Goal: Information Seeking & Learning: Learn about a topic

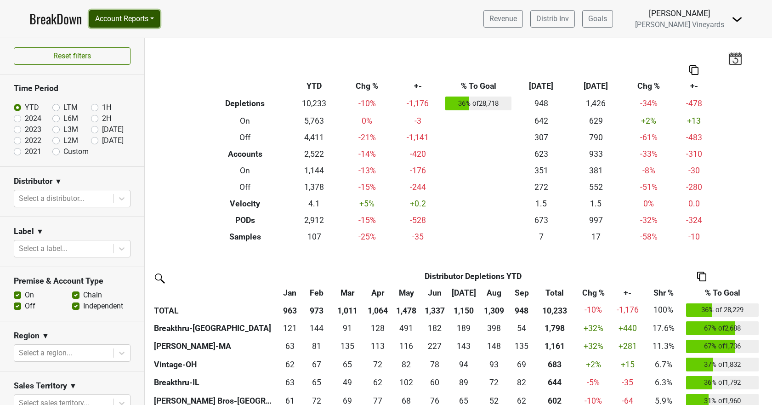
click at [113, 16] on button "Account Reports" at bounding box center [124, 18] width 71 height 17
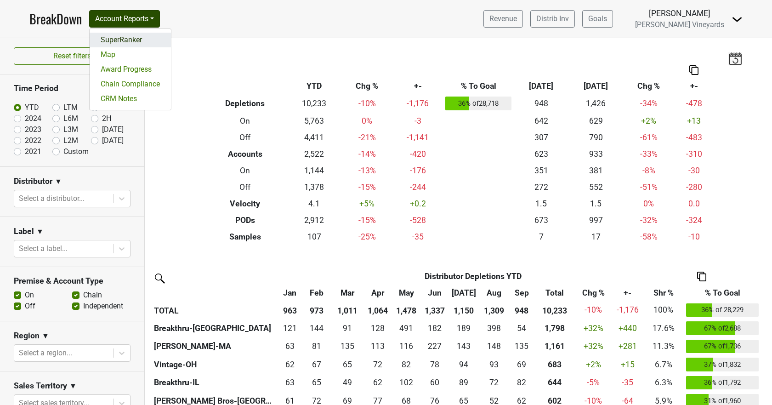
click at [114, 43] on link "SuperRanker" at bounding box center [130, 40] width 81 height 15
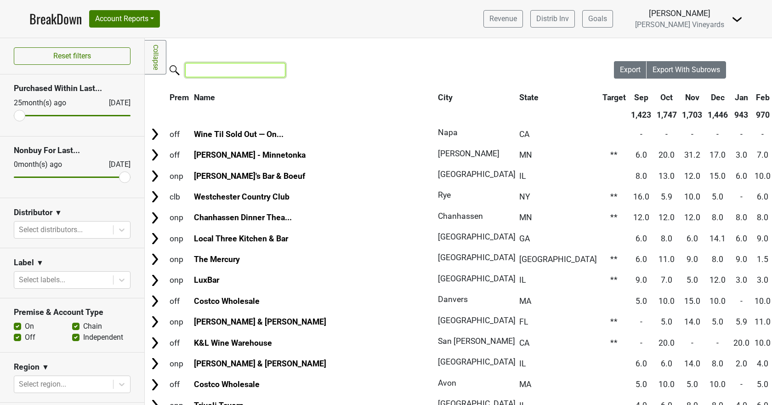
click at [225, 71] on input "search" at bounding box center [235, 70] width 100 height 14
click at [222, 69] on input "search" at bounding box center [235, 70] width 100 height 14
click at [220, 69] on input "search" at bounding box center [235, 70] width 100 height 14
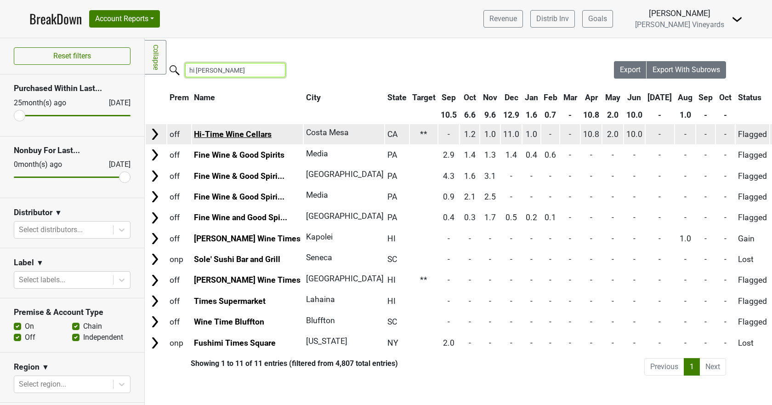
type input "hi tim"
click at [251, 133] on link "Hi-Time Wine Cellars" at bounding box center [233, 134] width 78 height 9
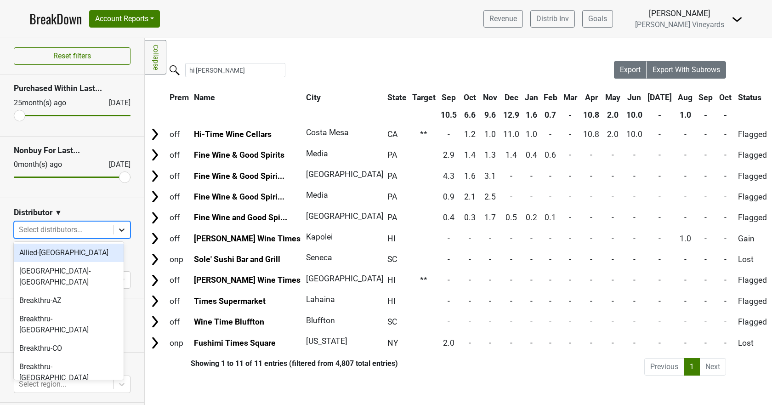
click at [118, 225] on icon at bounding box center [121, 229] width 9 height 9
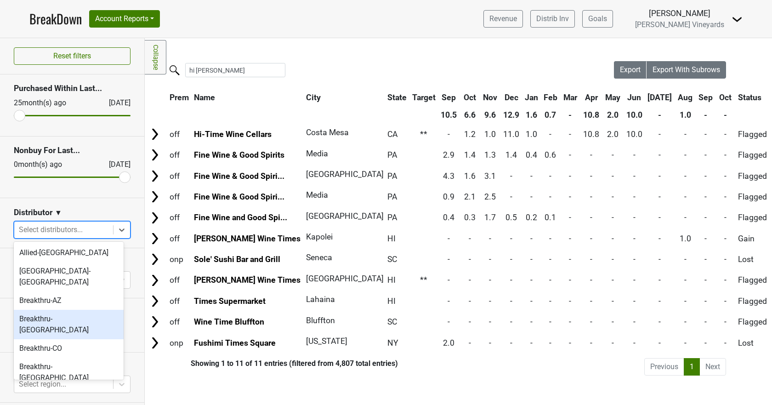
click at [69, 310] on div "Breakthru-[GEOGRAPHIC_DATA]" at bounding box center [69, 324] width 110 height 29
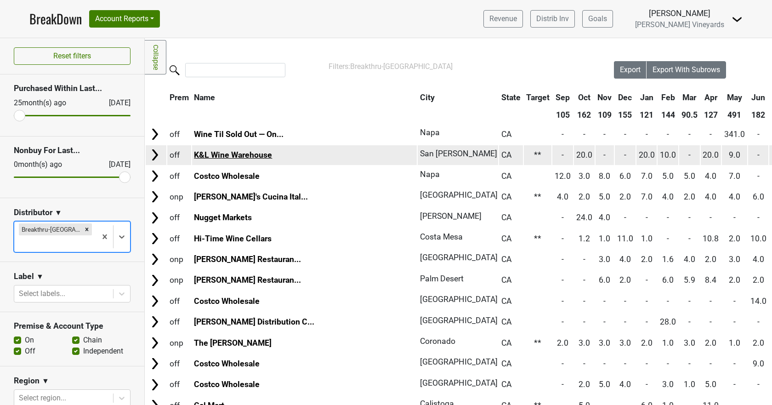
click at [246, 157] on link "K&L Wine Warehouse" at bounding box center [233, 154] width 78 height 9
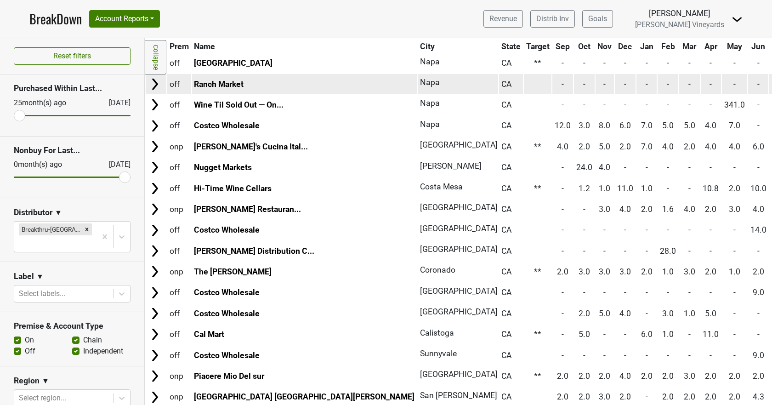
scroll to position [322, 0]
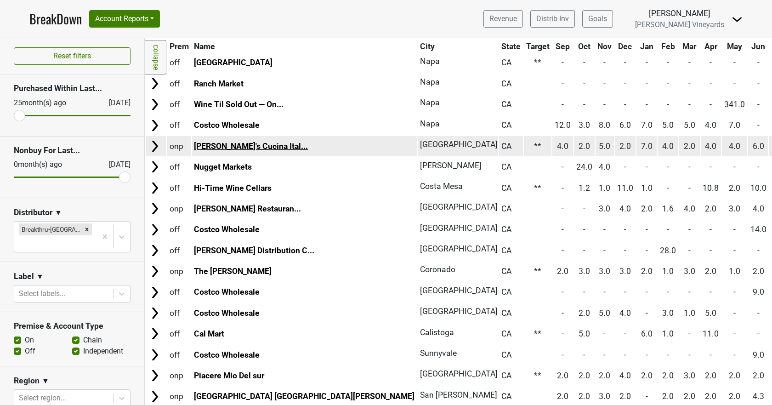
click at [244, 144] on link "Giuseppe's Cucina Ital..." at bounding box center [251, 146] width 114 height 9
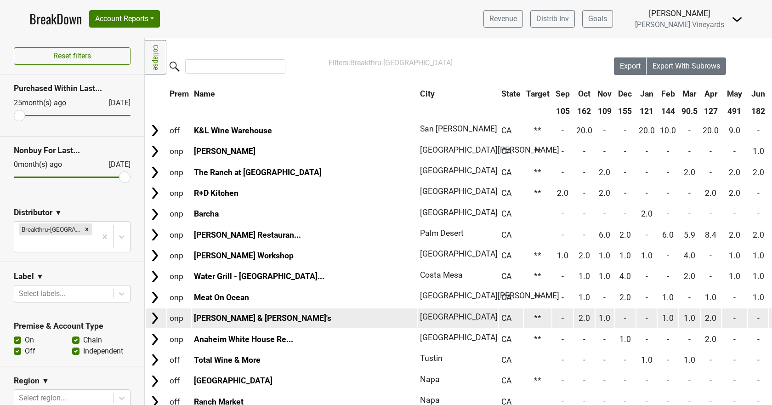
scroll to position [0, 0]
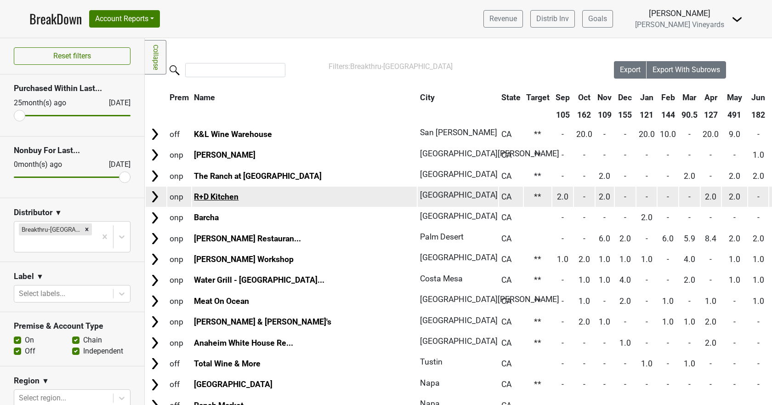
click at [231, 199] on link "R+D Kitchen" at bounding box center [216, 196] width 45 height 9
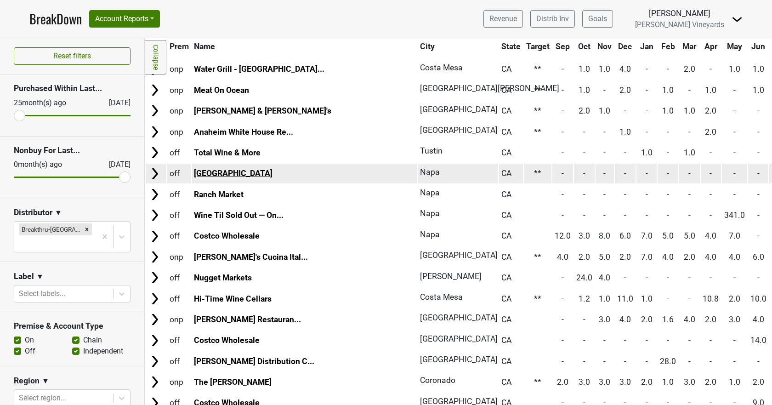
scroll to position [230, 0]
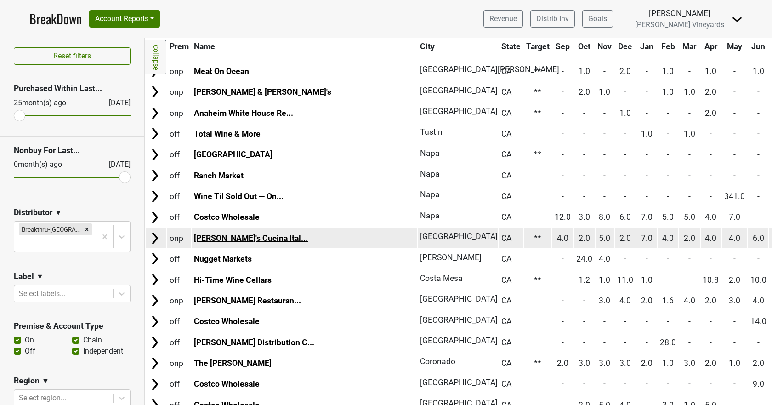
click at [226, 237] on link "Giuseppe's Cucina Ital..." at bounding box center [251, 237] width 114 height 9
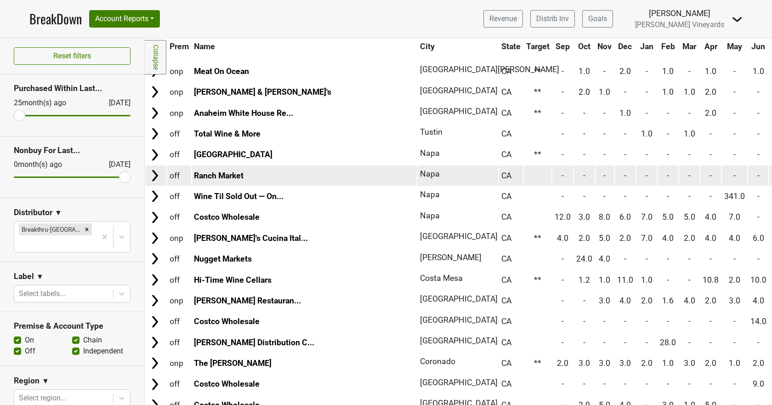
scroll to position [0, 0]
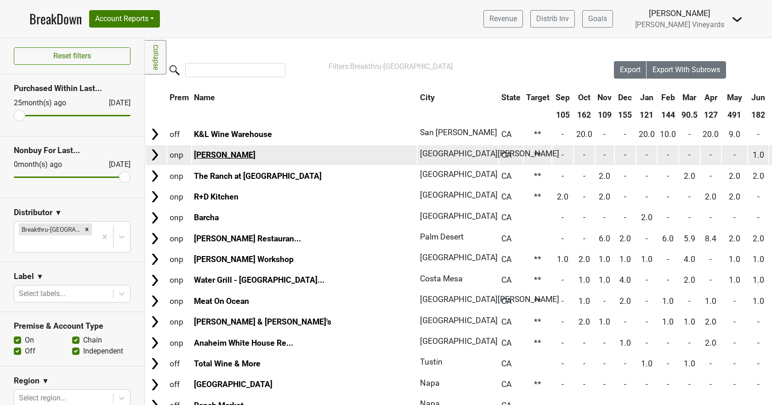
click at [221, 154] on link "Amici Brentwood" at bounding box center [225, 154] width 62 height 9
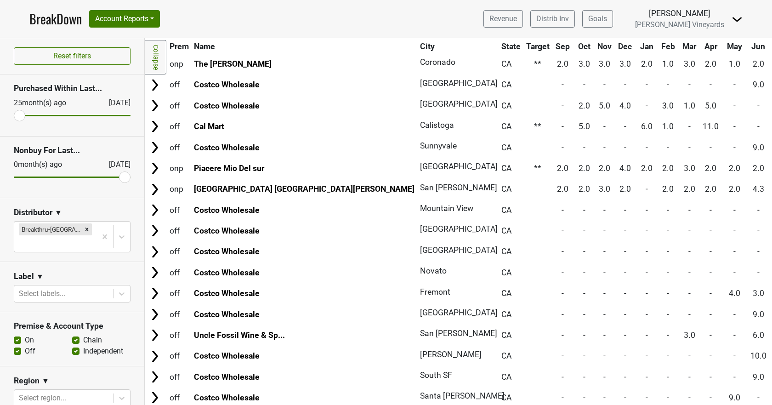
scroll to position [368, 0]
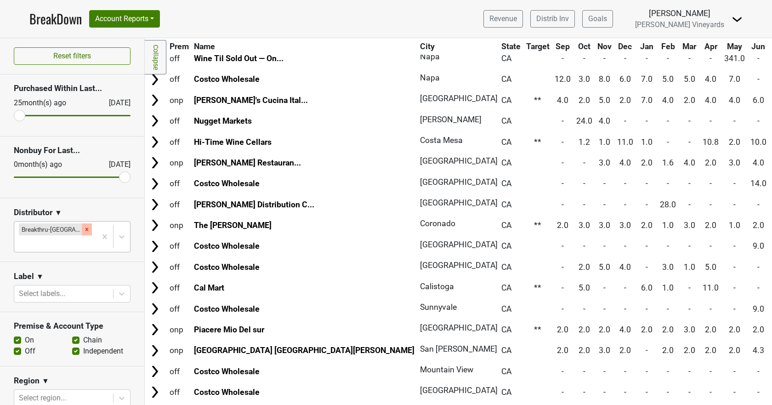
click at [82, 229] on div "Remove Breakthru-CA" at bounding box center [87, 229] width 10 height 12
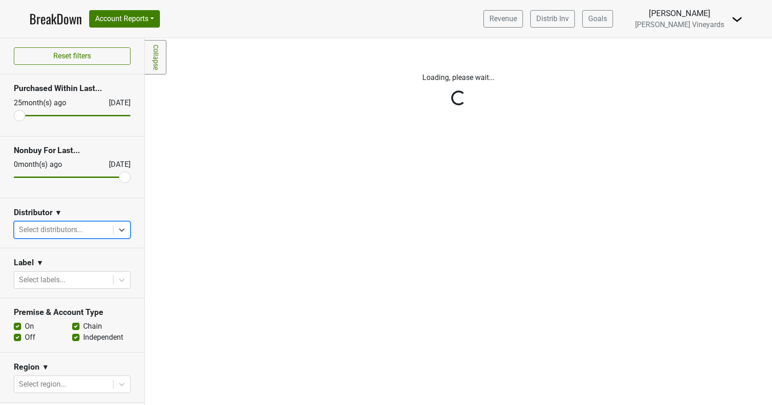
scroll to position [0, 0]
click at [72, 229] on div "Reset filters Purchased Within Last... 25 month(s) ago Oct '25 Nonbuy For Last.…" at bounding box center [72, 221] width 145 height 367
click at [115, 228] on div "Reset filters Purchased Within Last... 25 month(s) ago Oct '25 Nonbuy For Last.…" at bounding box center [72, 221] width 145 height 367
click at [86, 228] on div "Reset filters Purchased Within Last... 25 month(s) ago Oct '25 Nonbuy For Last.…" at bounding box center [72, 221] width 145 height 367
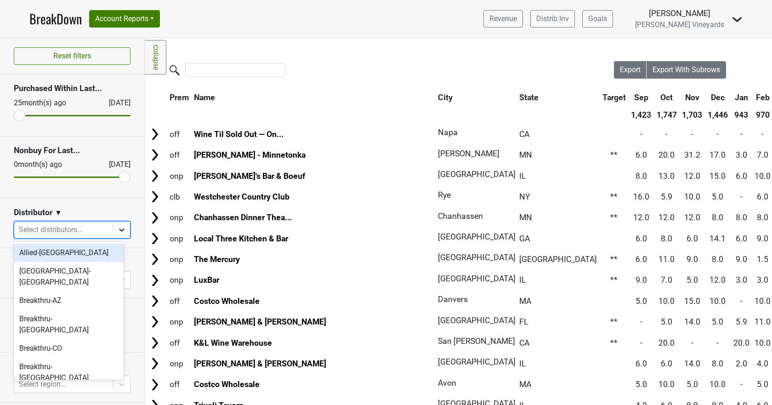
click at [117, 231] on icon at bounding box center [121, 229] width 9 height 9
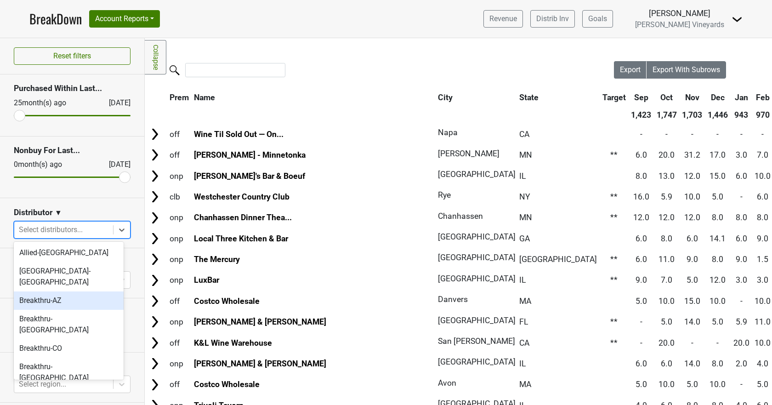
click at [60, 291] on div "Breakthru-AZ" at bounding box center [69, 300] width 110 height 18
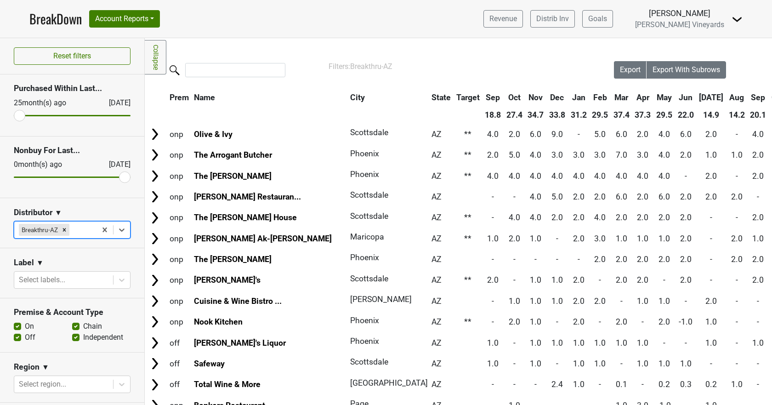
click at [348, 94] on th "City" at bounding box center [386, 97] width 76 height 17
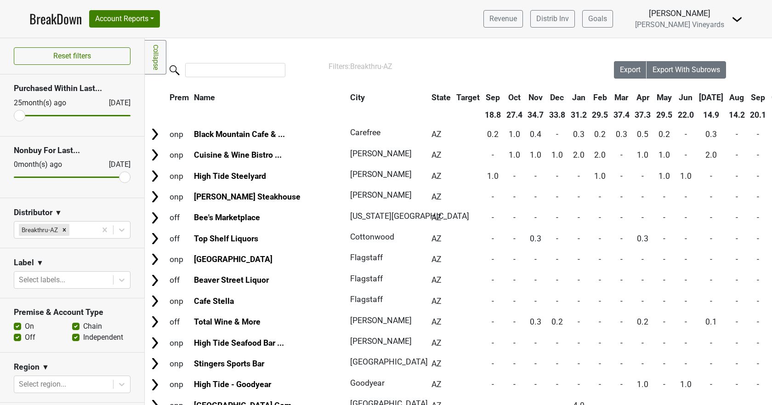
click at [348, 94] on th "City" at bounding box center [386, 97] width 76 height 17
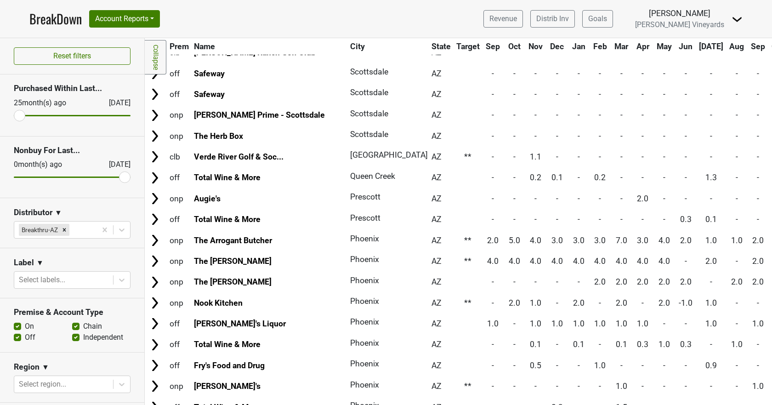
scroll to position [873, 0]
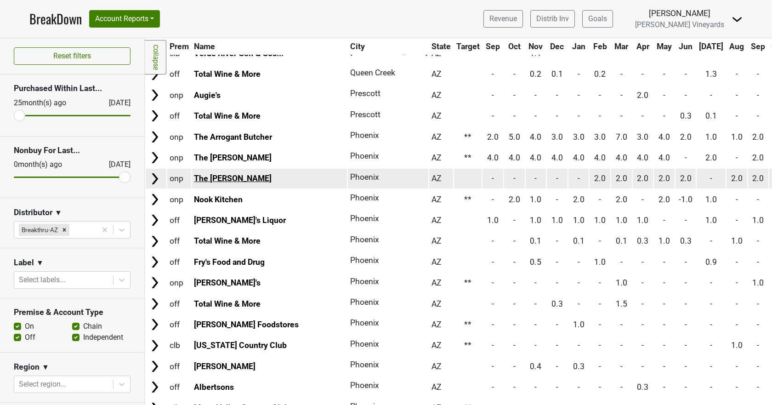
click at [208, 177] on link "The Henry" at bounding box center [233, 178] width 78 height 9
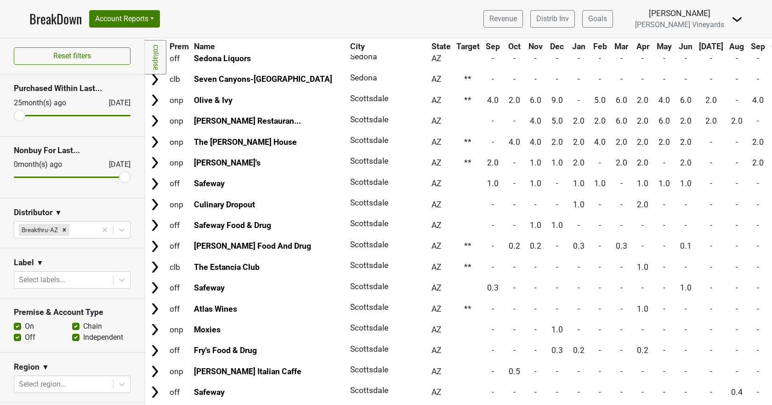
scroll to position [0, 0]
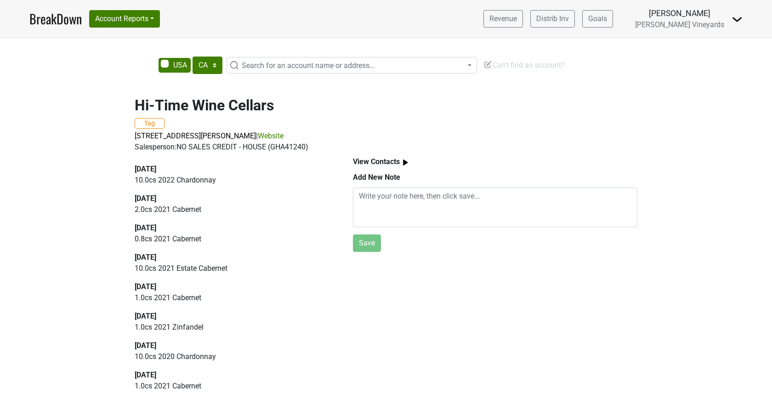
select select "CA"
click at [276, 132] on link "Website" at bounding box center [271, 135] width 26 height 9
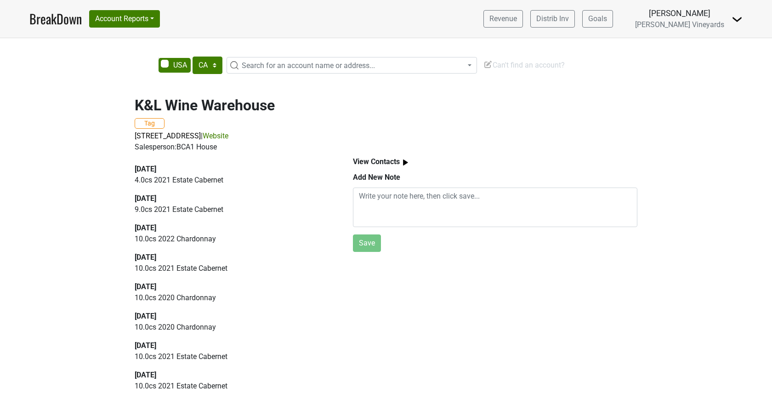
select select "CA"
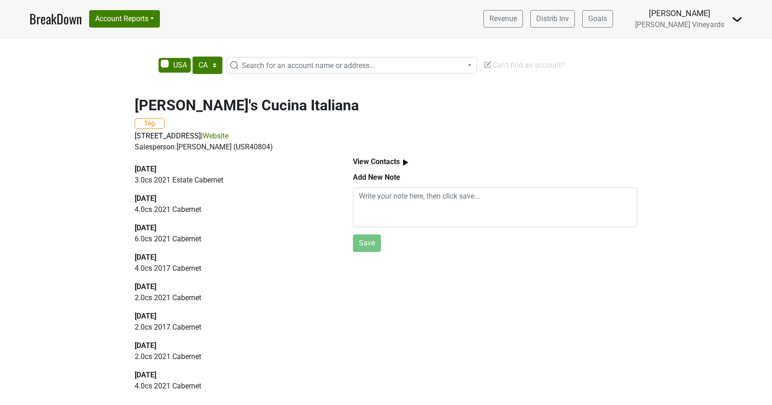
select select "CA"
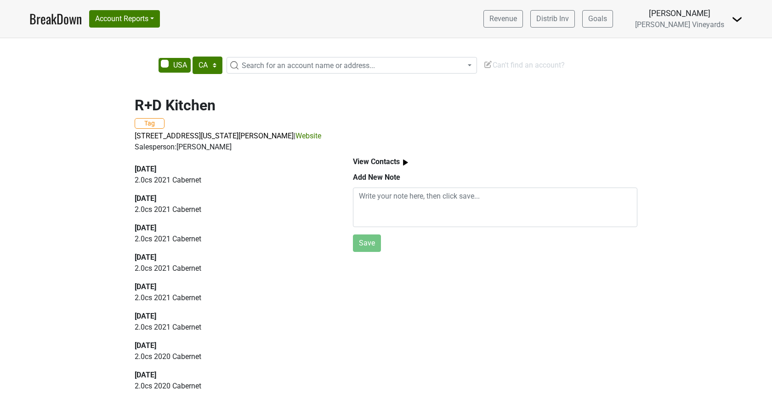
select select "CA"
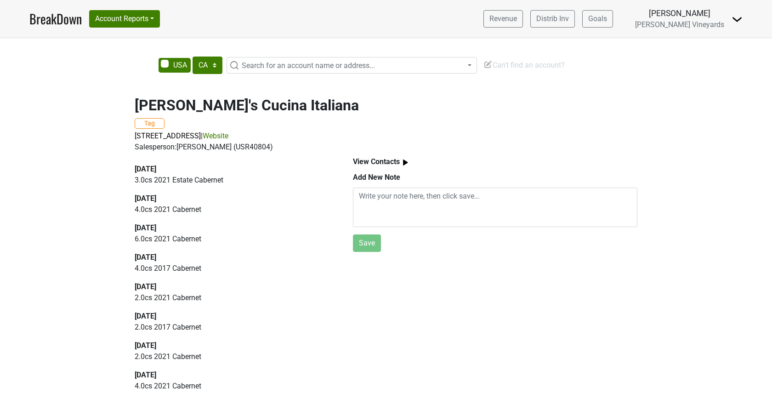
select select "CA"
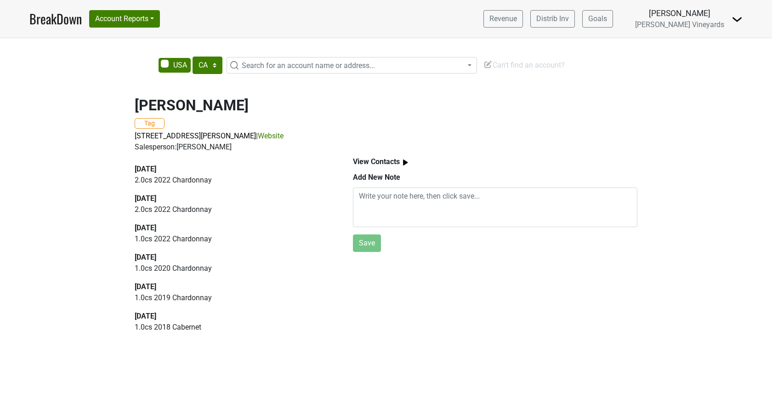
select select "CA"
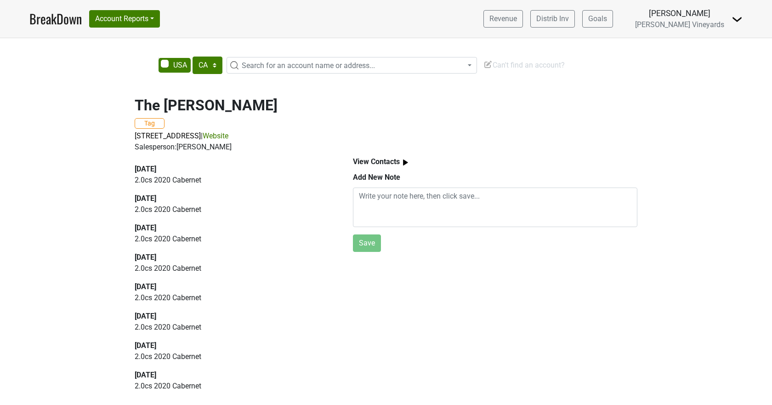
select select "CA"
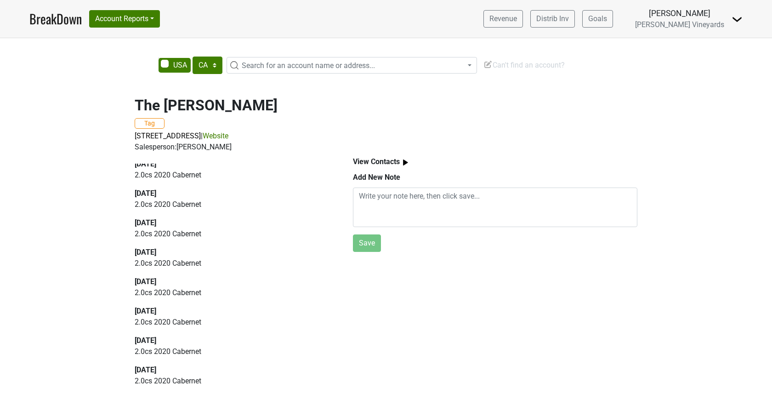
scroll to position [12, 0]
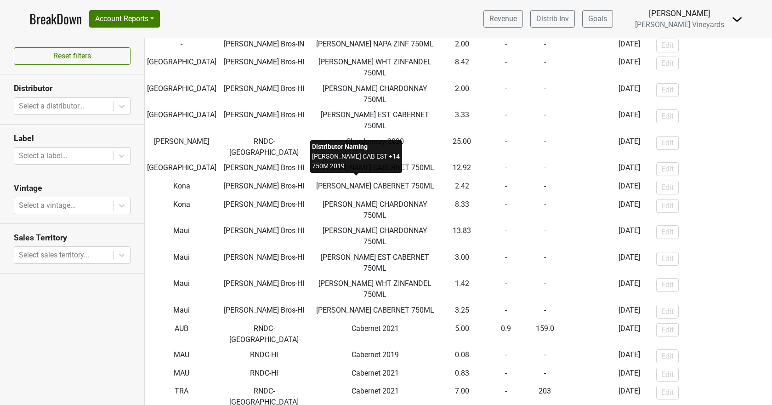
scroll to position [1464, 0]
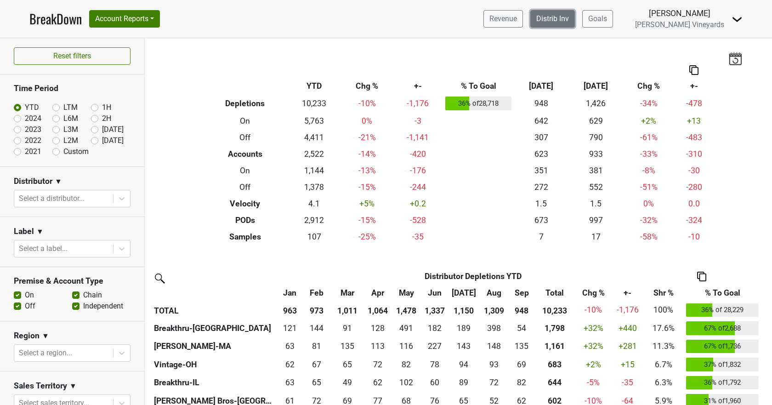
click at [575, 14] on link "Distrib Inv" at bounding box center [552, 18] width 45 height 17
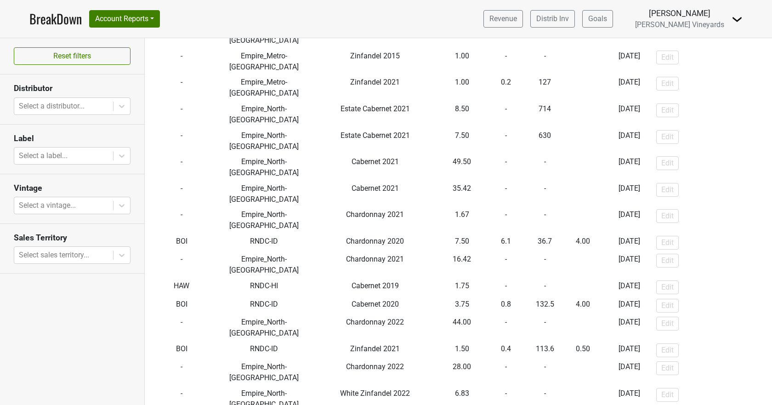
scroll to position [3217, 0]
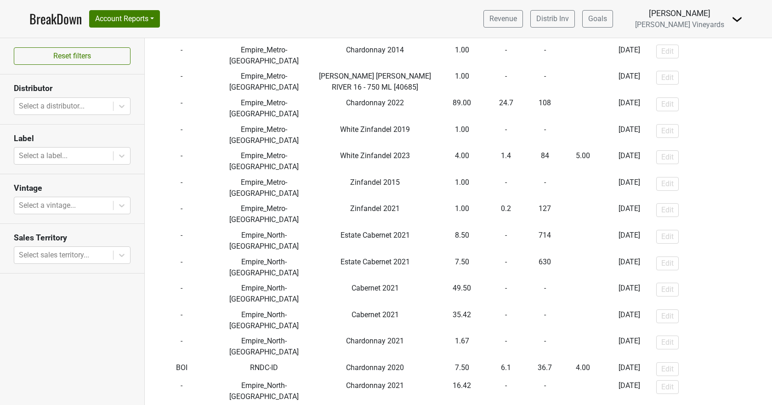
click at [44, 20] on link "BreakDown" at bounding box center [55, 18] width 52 height 19
